Goal: Task Accomplishment & Management: Manage account settings

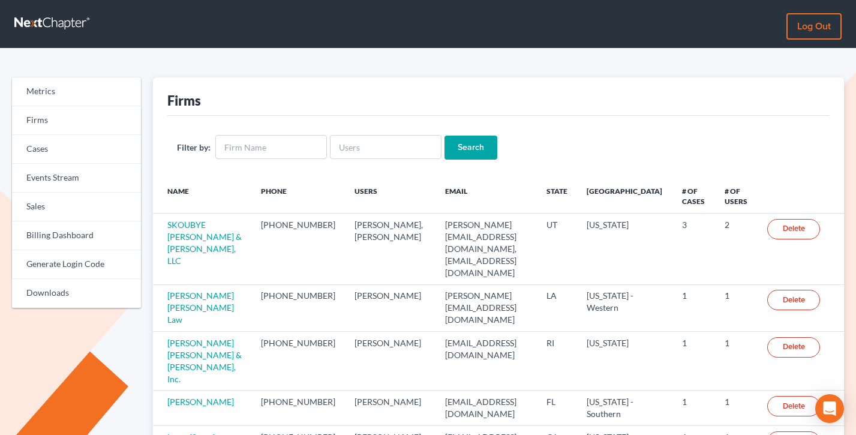
click at [815, 34] on link "Log out" at bounding box center [814, 26] width 55 height 26
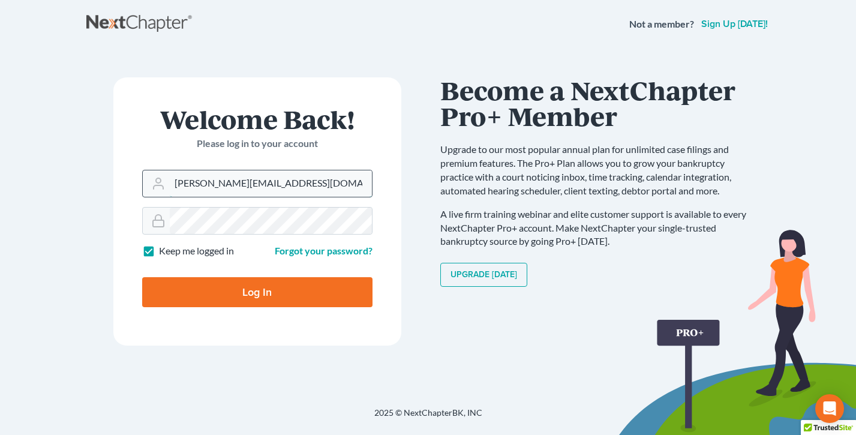
click at [292, 173] on input "[PERSON_NAME][EMAIL_ADDRESS][DOMAIN_NAME]" at bounding box center [271, 183] width 202 height 26
type input "[EMAIL_ADDRESS][DOMAIN_NAME]"
click at [266, 288] on input "Log In" at bounding box center [257, 292] width 230 height 30
type input "Thinking..."
